Goal: Task Accomplishment & Management: Use online tool/utility

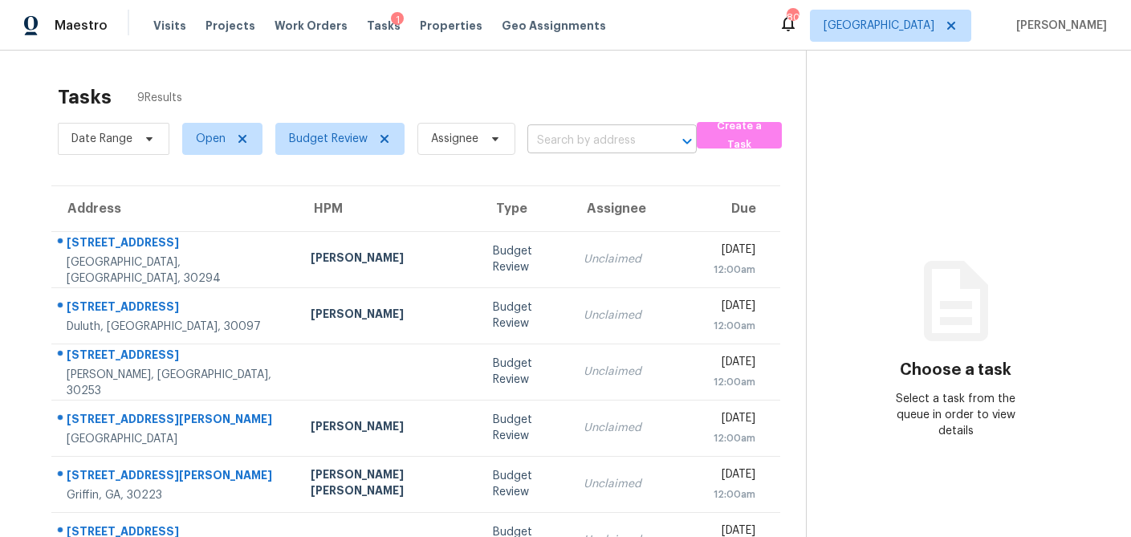
click at [588, 135] on input "text" at bounding box center [589, 140] width 124 height 25
paste input "1027 Summer Cypress Dr, Villa Rica, GA 30180"
type input "1027 Summer Cypress Dr, Villa Rica, GA 30180"
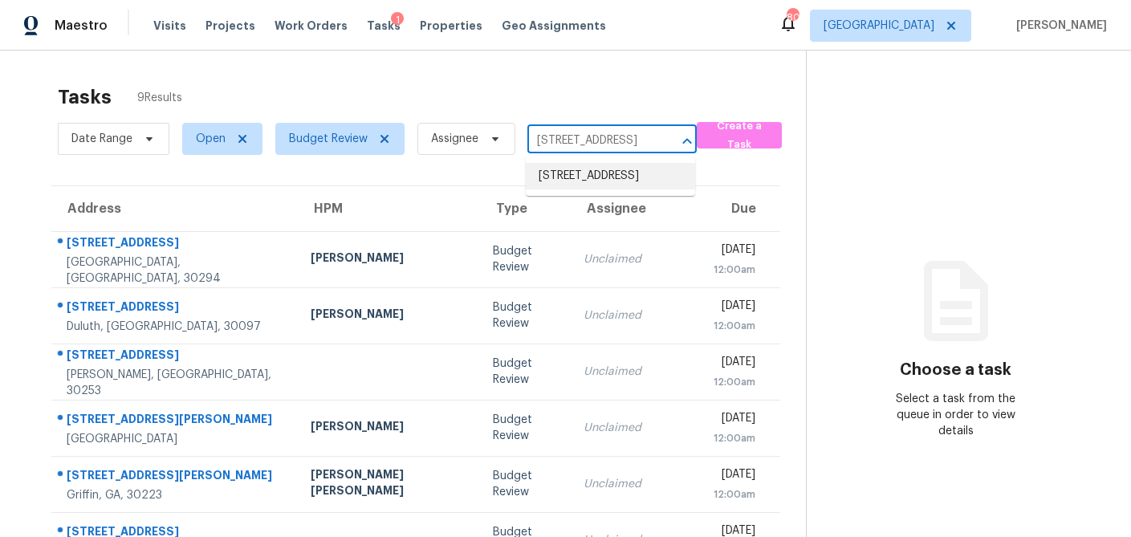
click at [581, 174] on li "1027 Summer Cypress Dr, Villa Rica, GA 30180" at bounding box center [610, 176] width 169 height 26
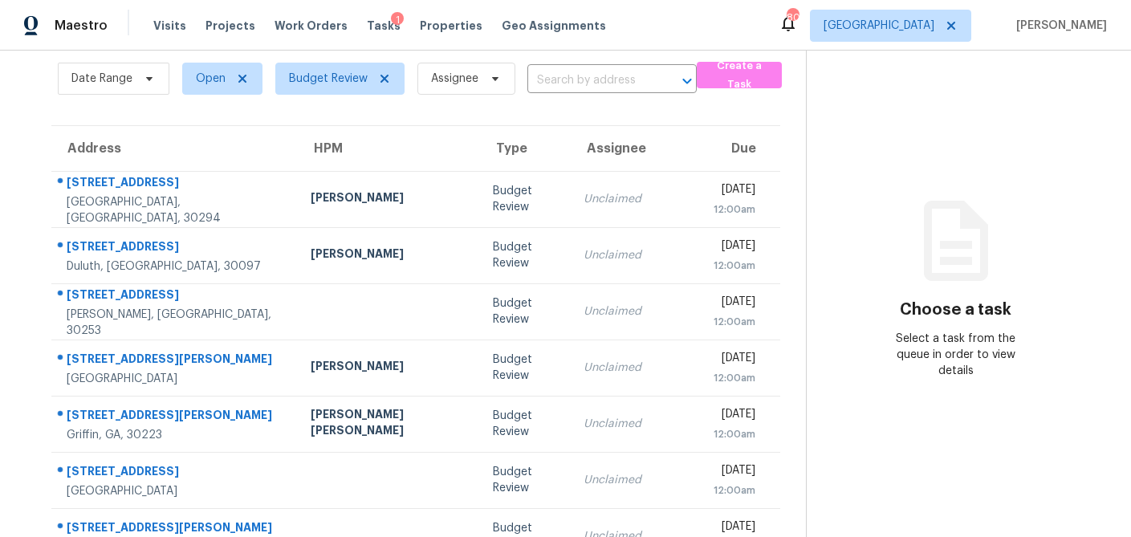
scroll to position [57, 0]
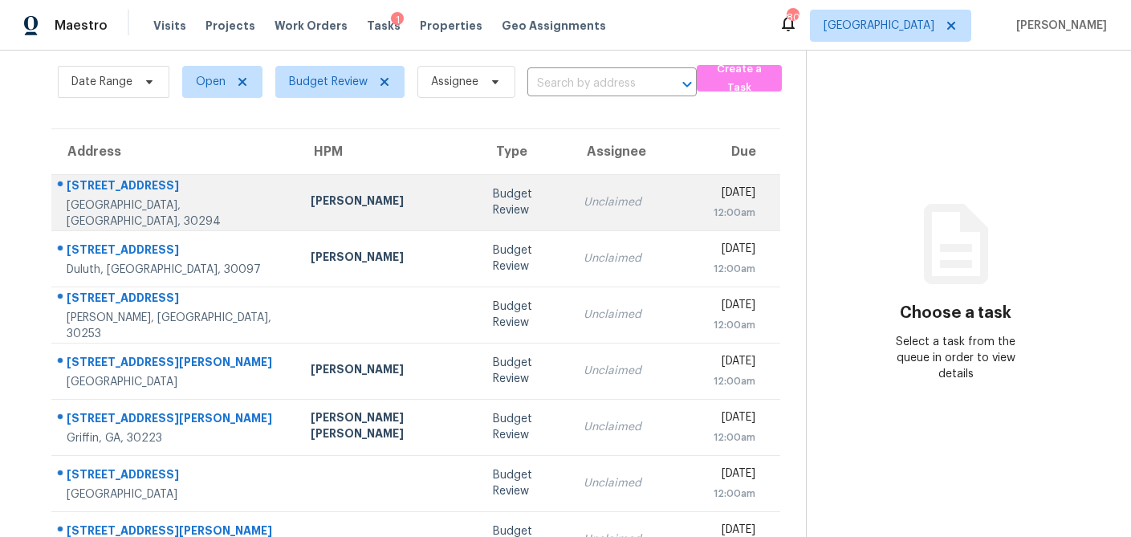
click at [493, 207] on div "Budget Review" at bounding box center [525, 202] width 65 height 32
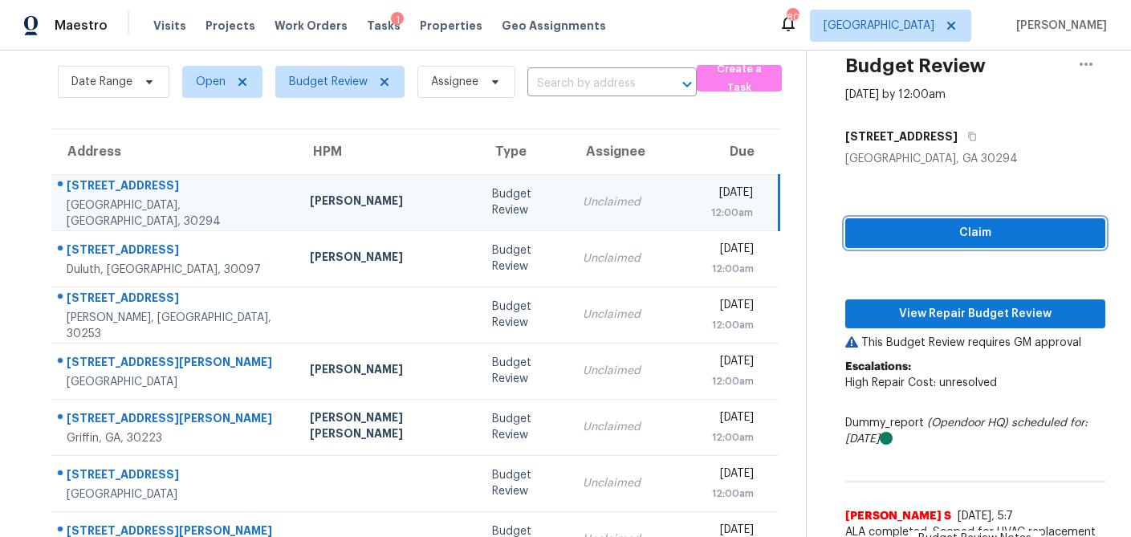
click at [910, 234] on span "Claim" at bounding box center [975, 233] width 234 height 20
click at [911, 297] on div "Claim View Repair Budget Review This Budget Review requires GM approval Escalat…" at bounding box center [975, 382] width 260 height 430
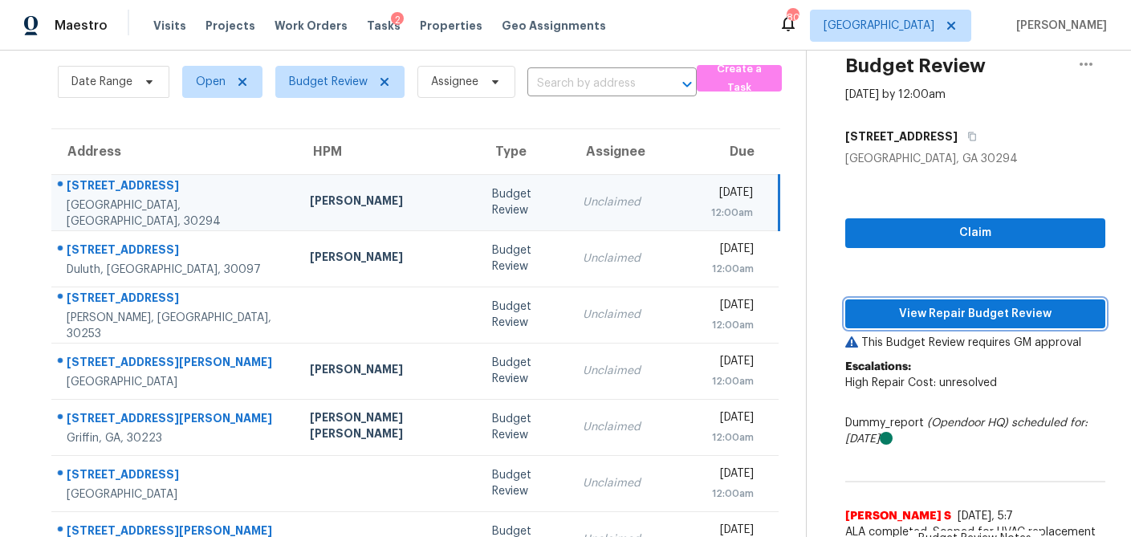
click at [909, 304] on span "View Repair Budget Review" at bounding box center [975, 314] width 234 height 20
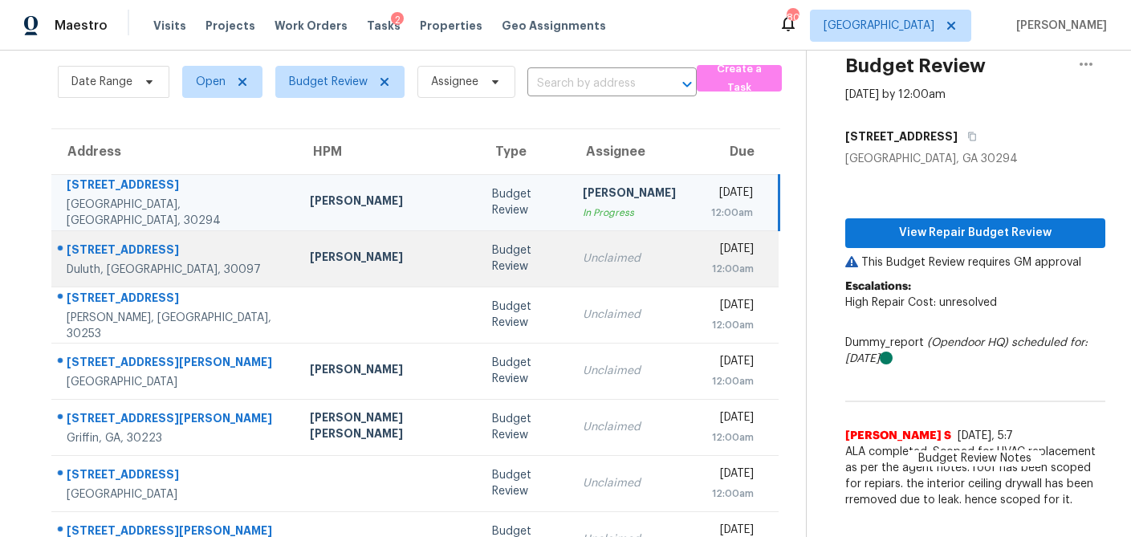
click at [492, 264] on div "Budget Review" at bounding box center [524, 258] width 65 height 32
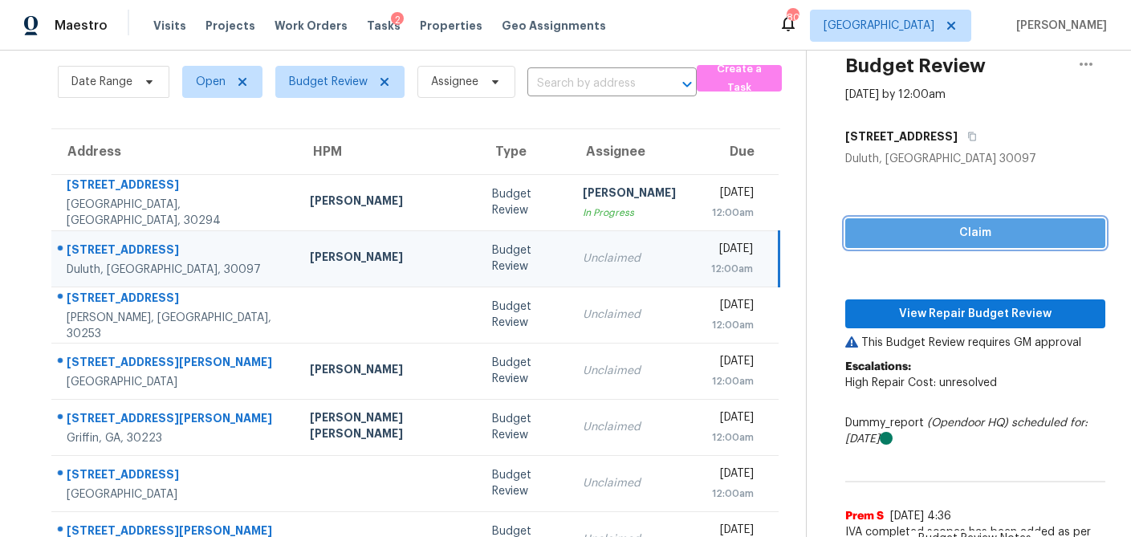
click at [916, 239] on span "Claim" at bounding box center [975, 233] width 234 height 20
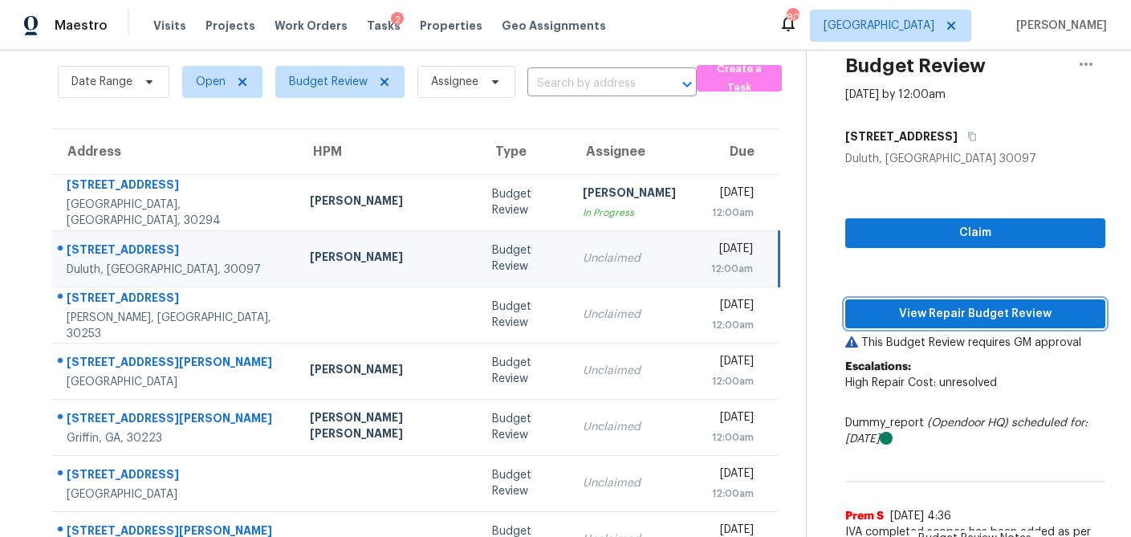
click at [909, 309] on span "View Repair Budget Review" at bounding box center [975, 314] width 234 height 20
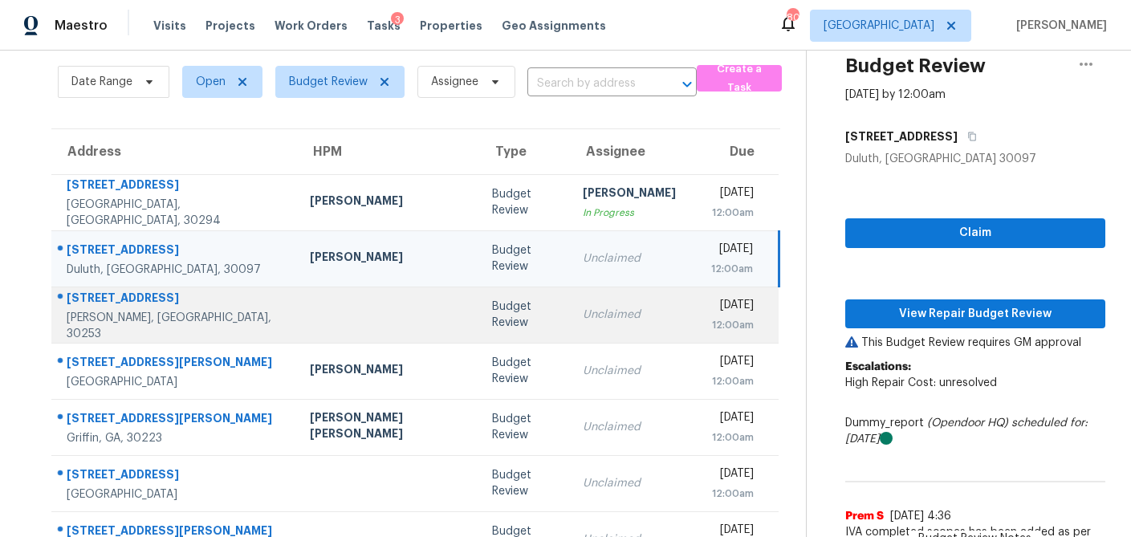
click at [479, 324] on td "Budget Review" at bounding box center [524, 315] width 91 height 56
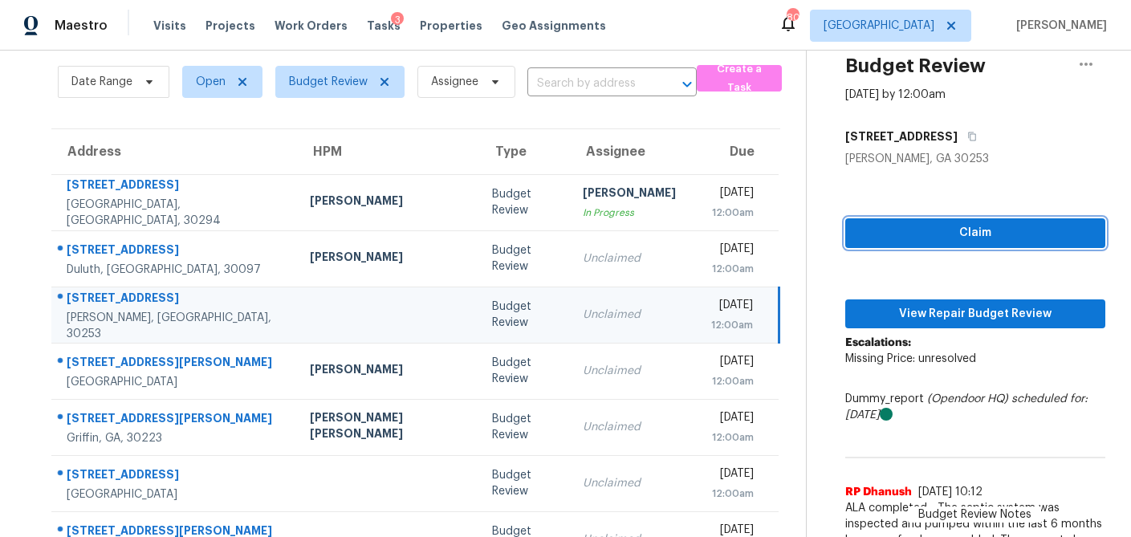
click at [899, 227] on span "Claim" at bounding box center [975, 233] width 234 height 20
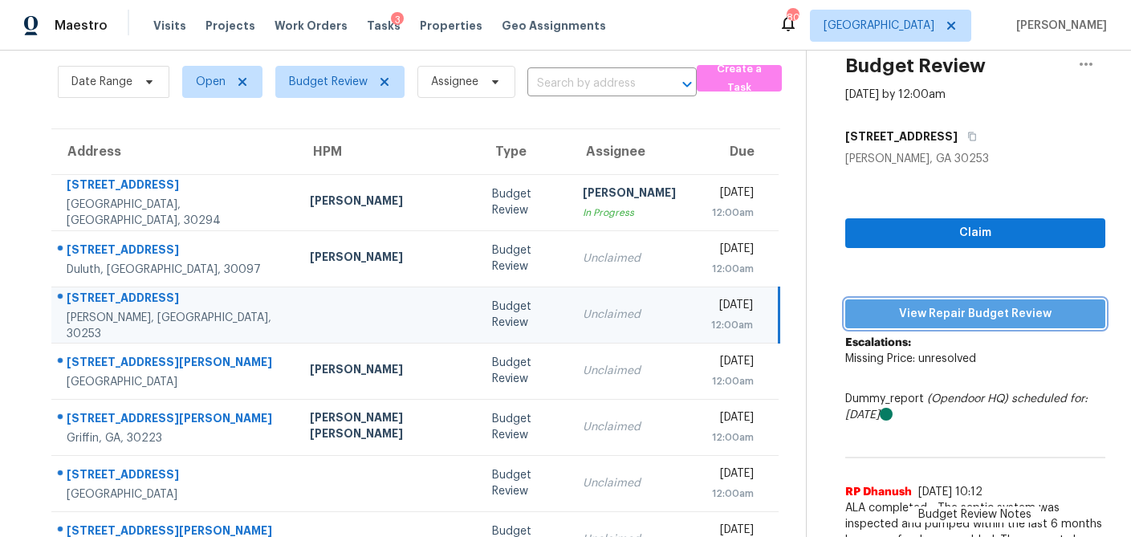
click at [898, 301] on button "View Repair Budget Review" at bounding box center [975, 314] width 260 height 30
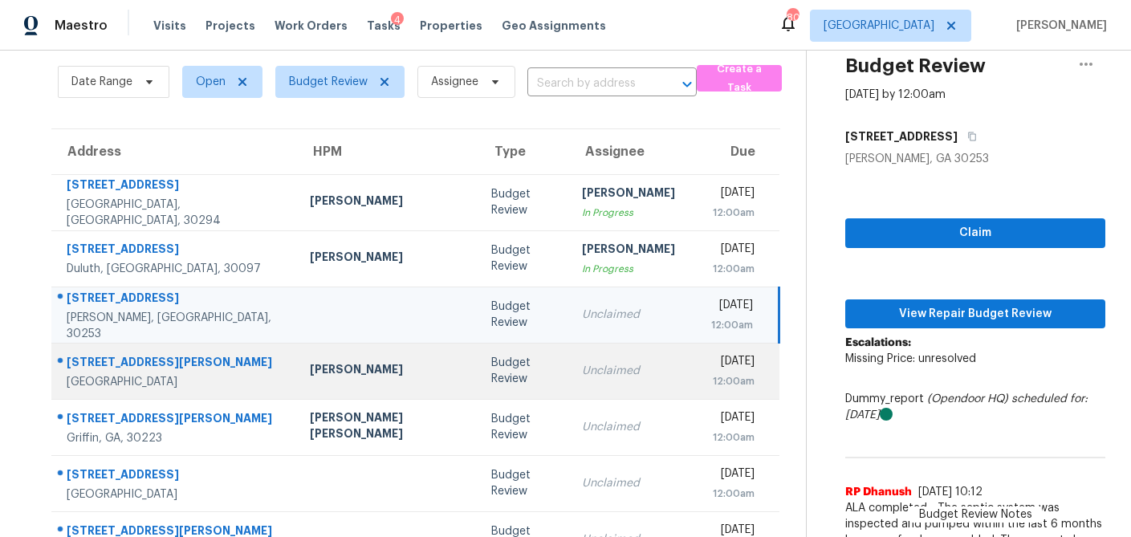
click at [491, 371] on div "Budget Review" at bounding box center [523, 371] width 65 height 32
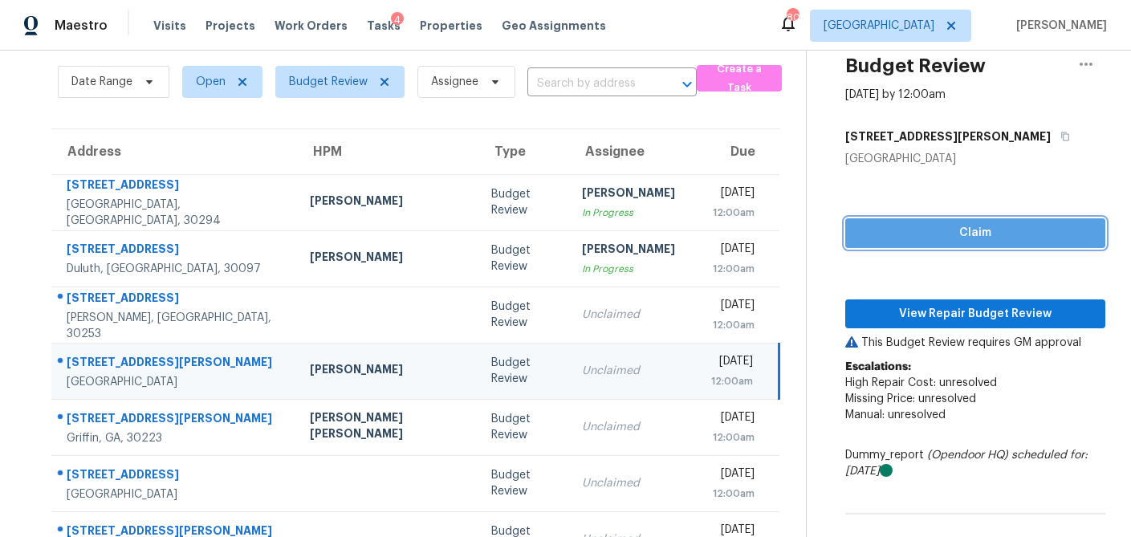
click at [983, 241] on span "Claim" at bounding box center [975, 233] width 234 height 20
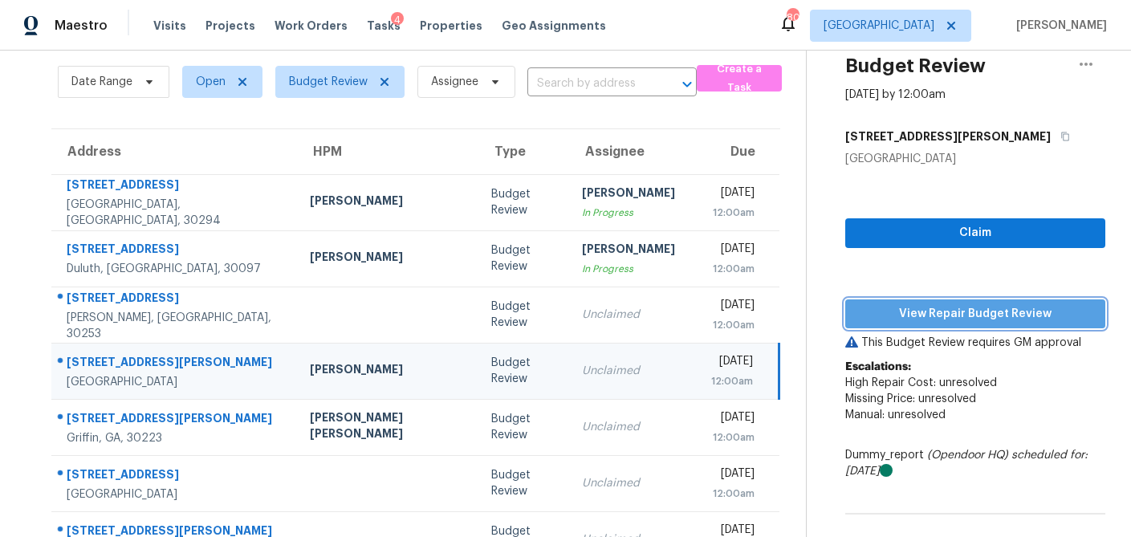
click at [952, 320] on span "View Repair Budget Review" at bounding box center [975, 314] width 234 height 20
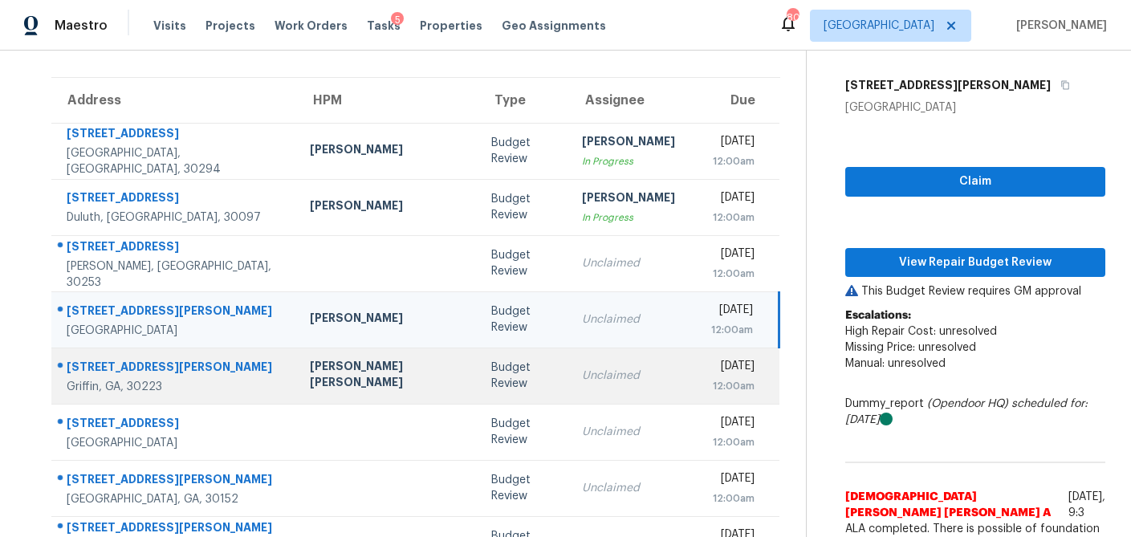
scroll to position [117, 0]
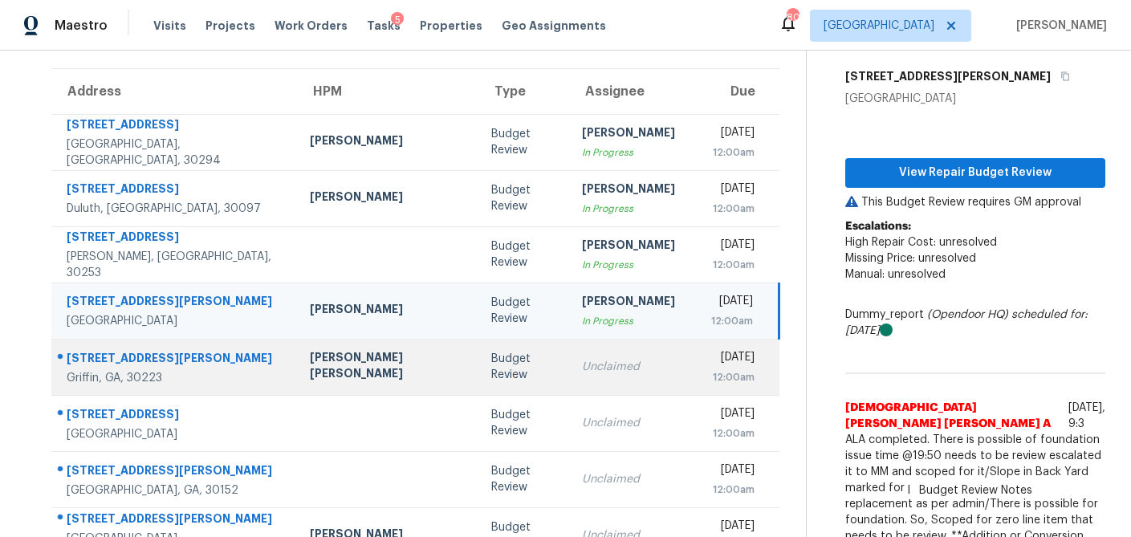
click at [569, 378] on td "Unclaimed" at bounding box center [628, 367] width 119 height 56
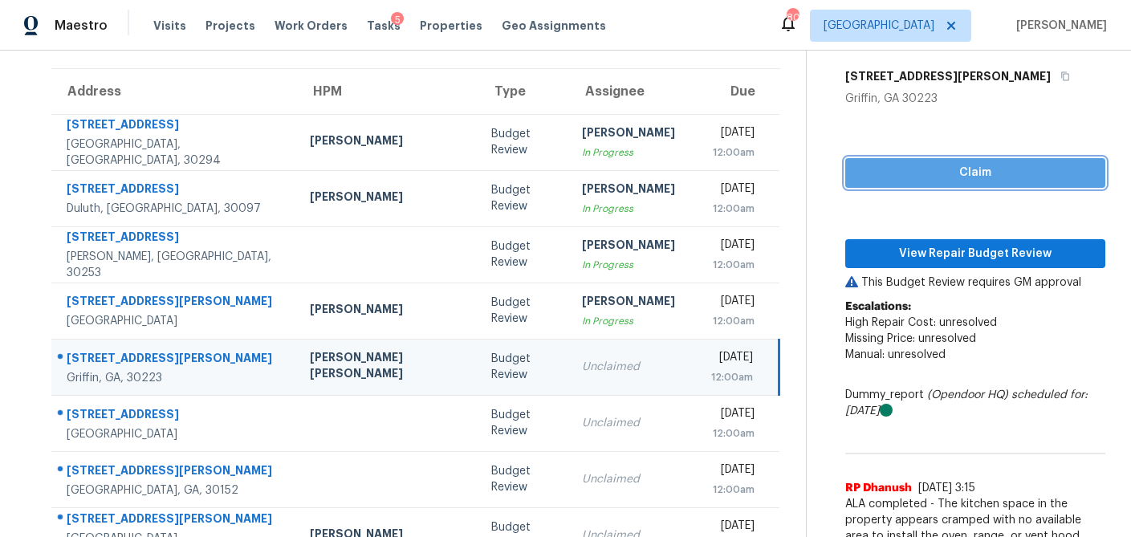
click at [935, 172] on span "Claim" at bounding box center [975, 173] width 234 height 20
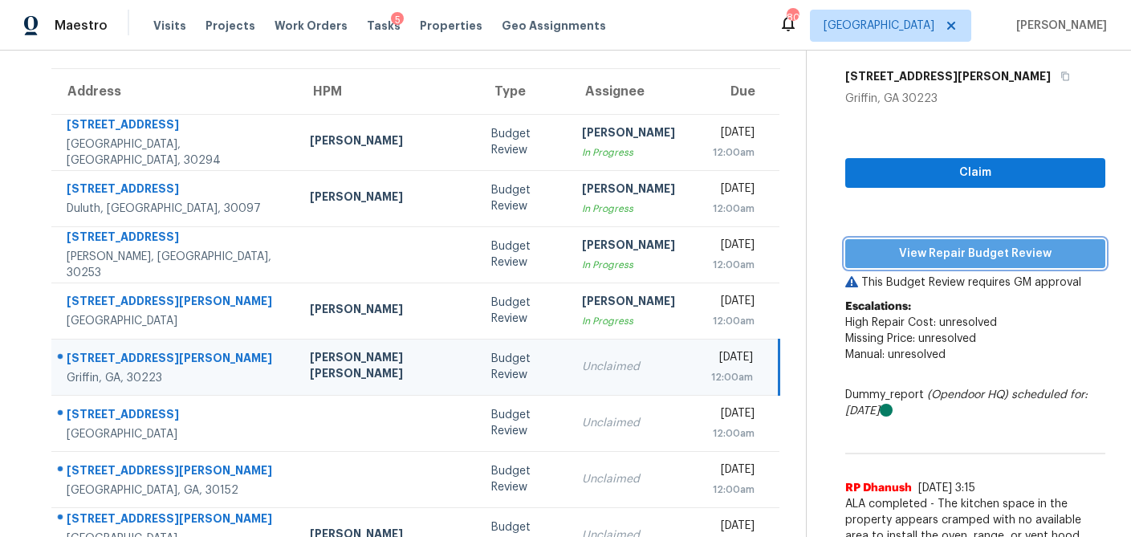
click at [914, 257] on span "View Repair Budget Review" at bounding box center [975, 254] width 234 height 20
